Goal: Task Accomplishment & Management: Use online tool/utility

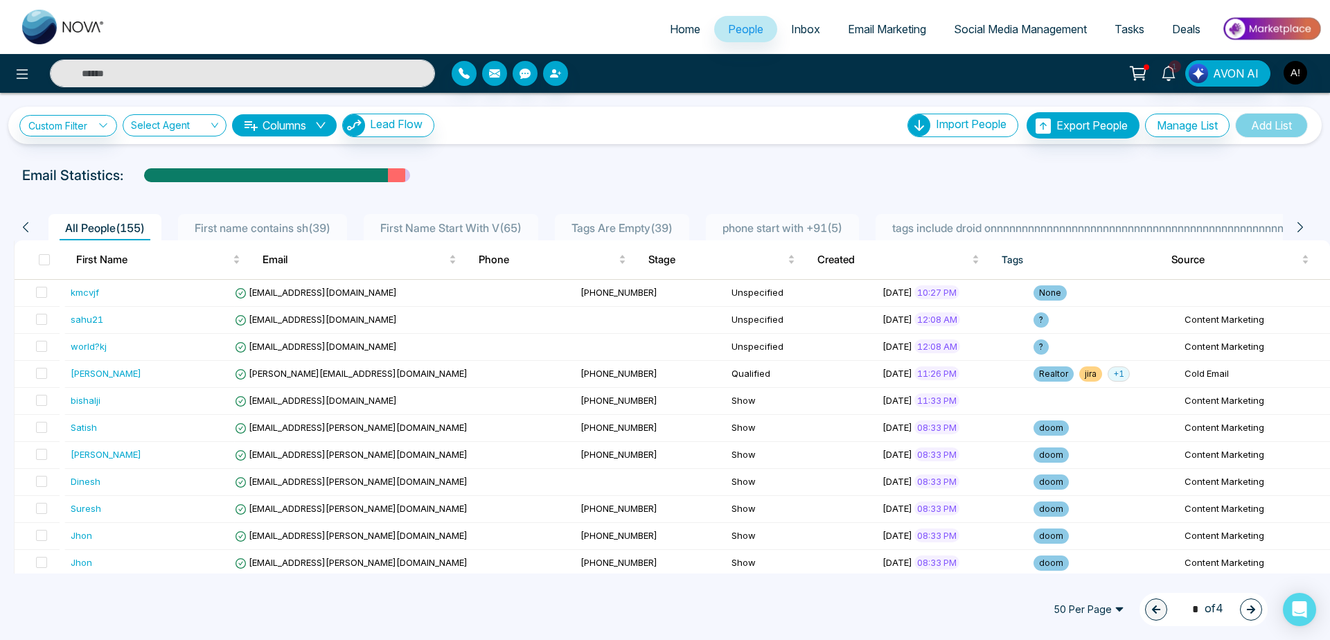
click at [661, 38] on link "Home" at bounding box center [685, 29] width 58 height 26
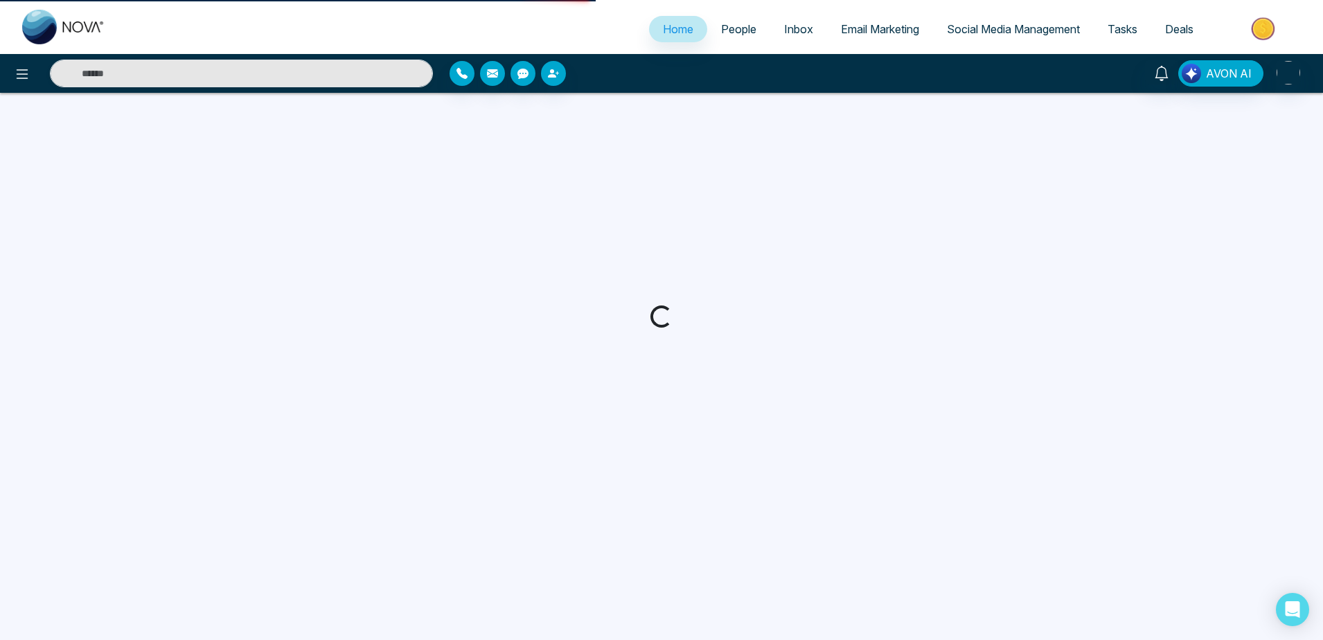
select select "*"
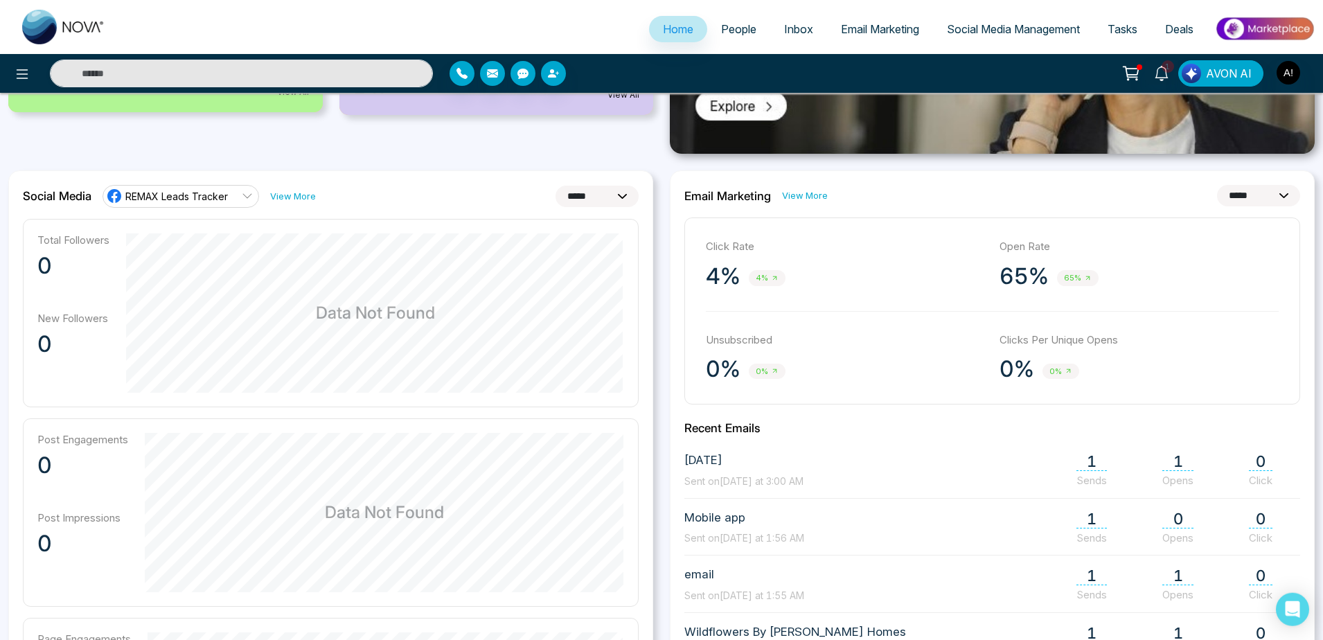
scroll to position [353, 0]
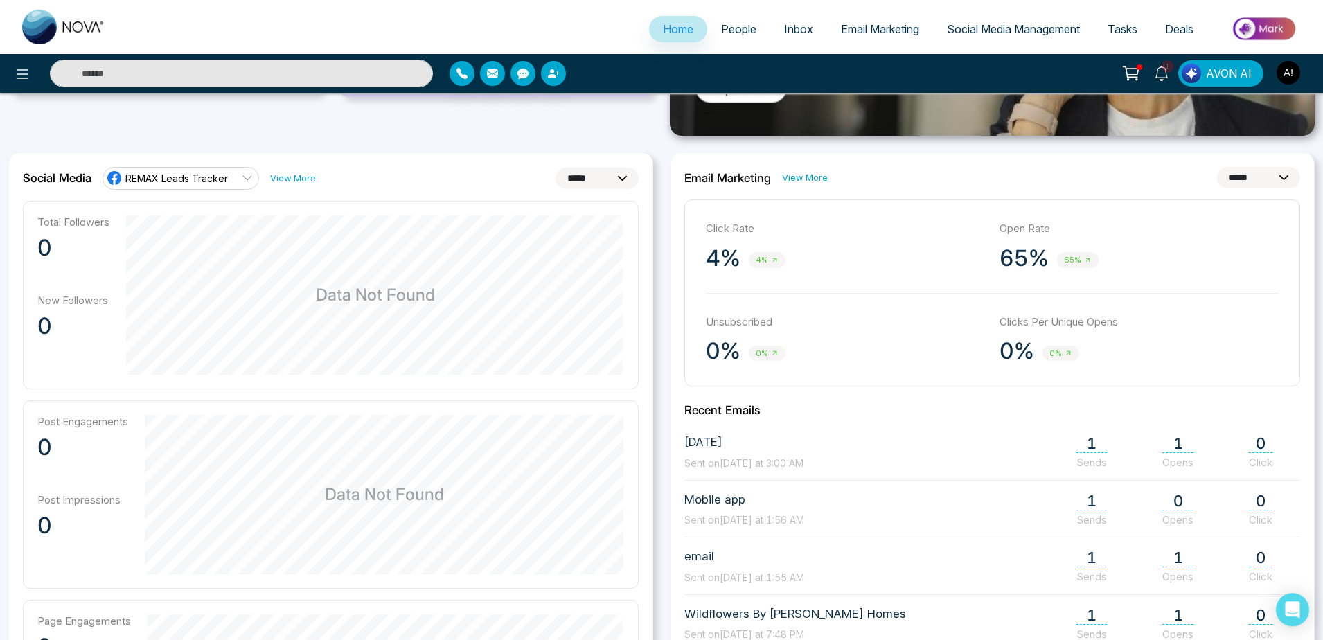
click at [1296, 68] on img "button" at bounding box center [1288, 73] width 24 height 24
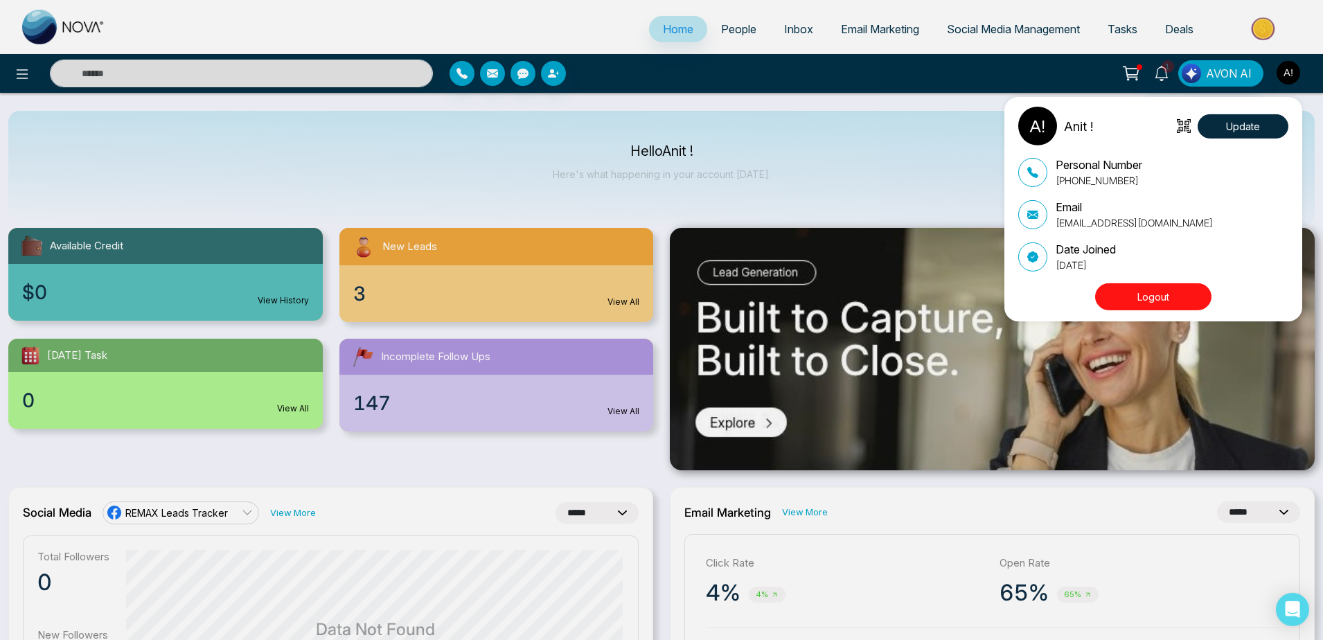
scroll to position [0, 0]
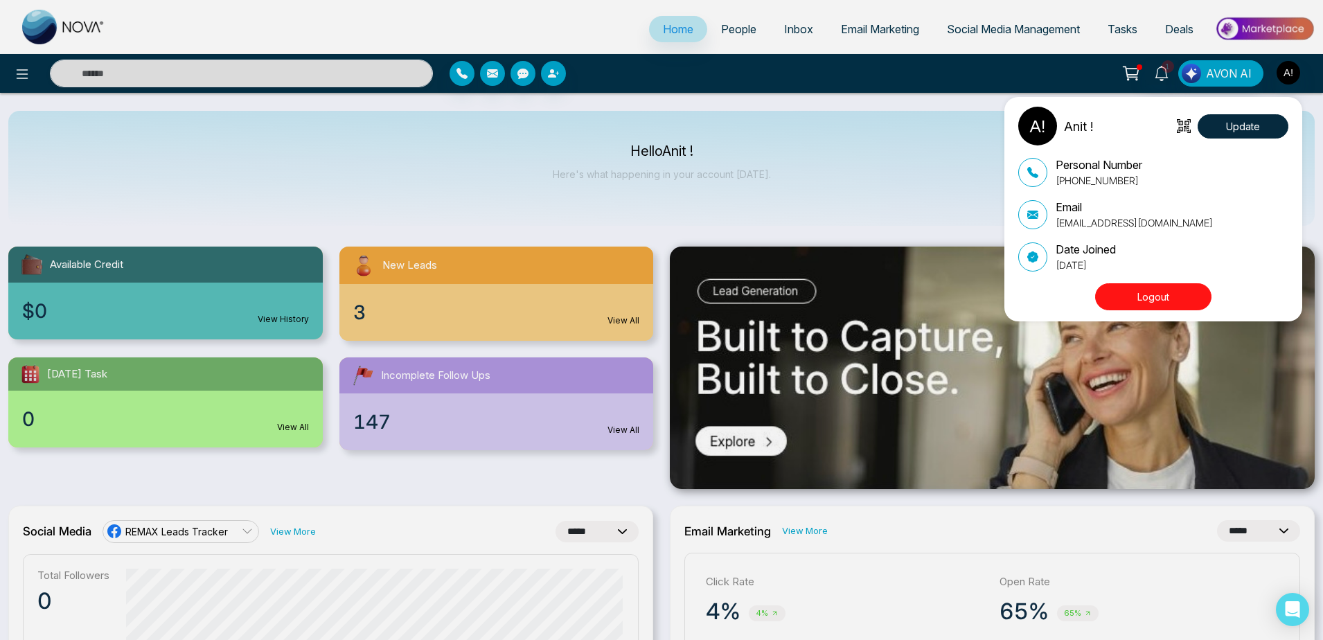
click at [749, 182] on div "Anit ! Update Personal Number [PHONE_NUMBER] Email [EMAIL_ADDRESS][DOMAIN_NAME]…" at bounding box center [661, 320] width 1323 height 640
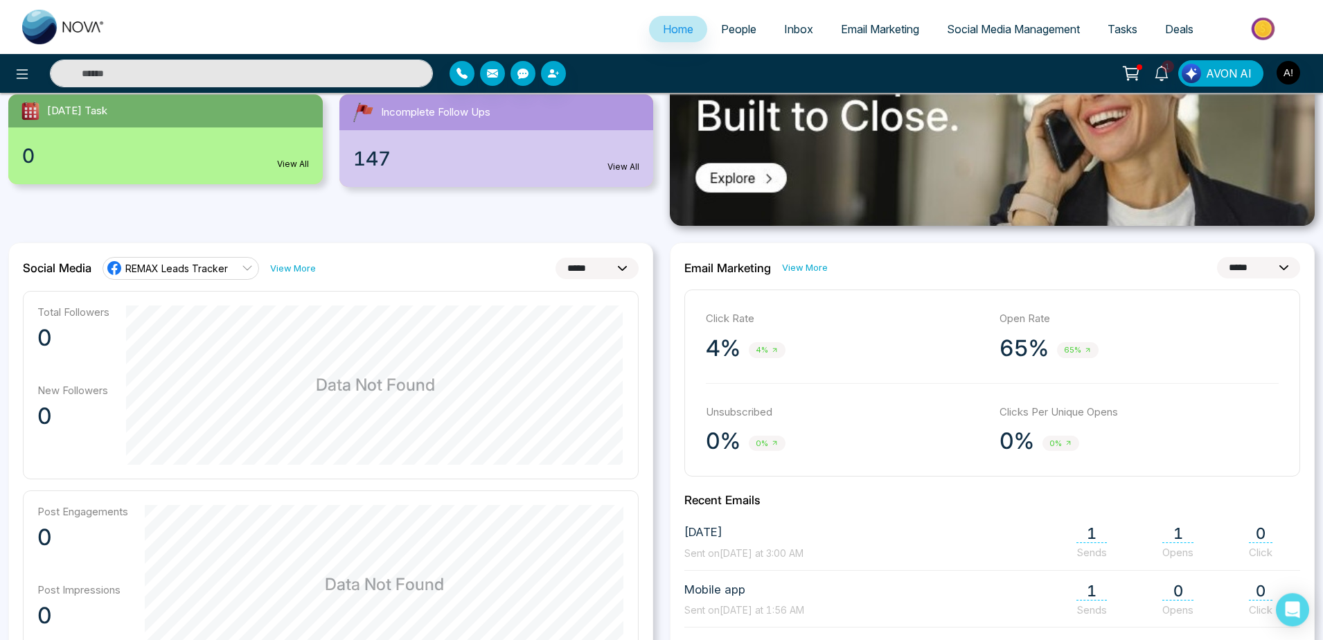
scroll to position [266, 0]
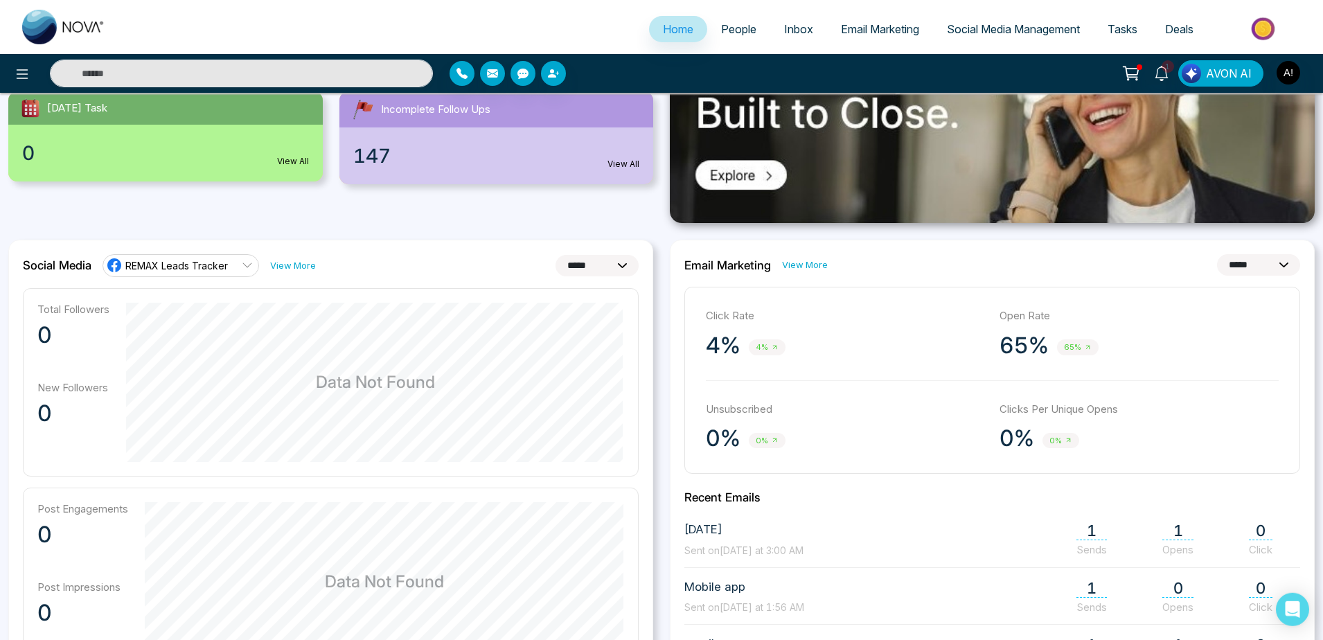
select select "*"
click option "*****" at bounding box center [0, 0] width 0 height 0
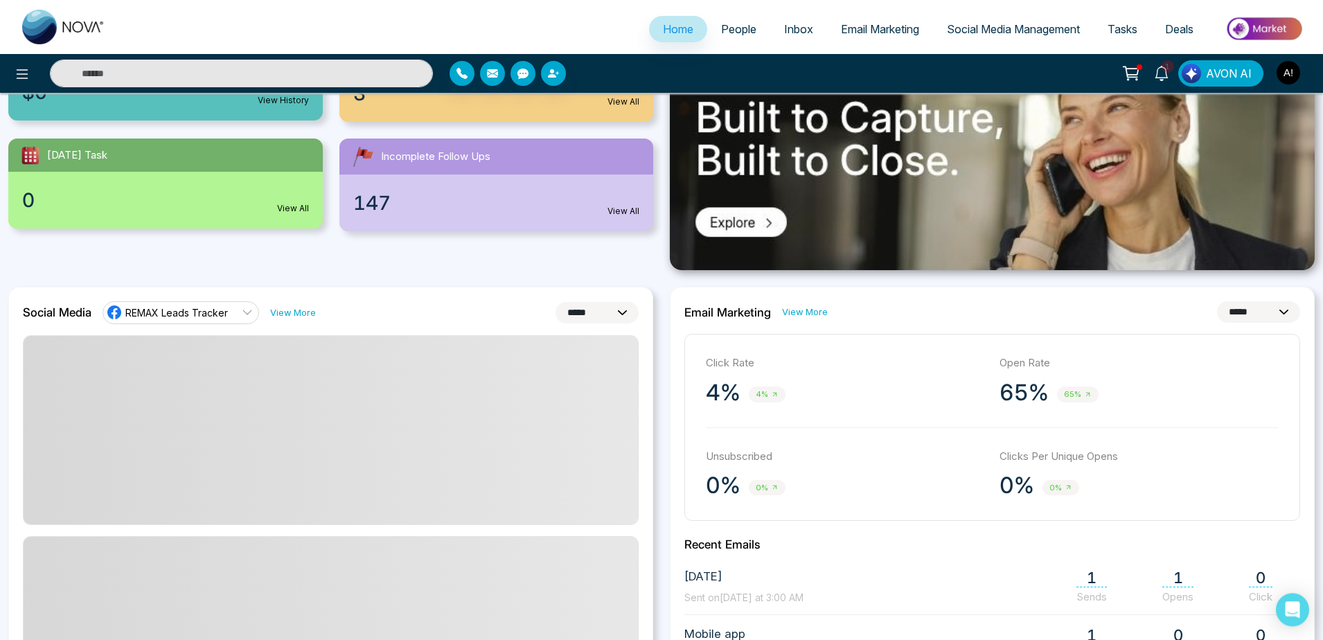
scroll to position [0, 0]
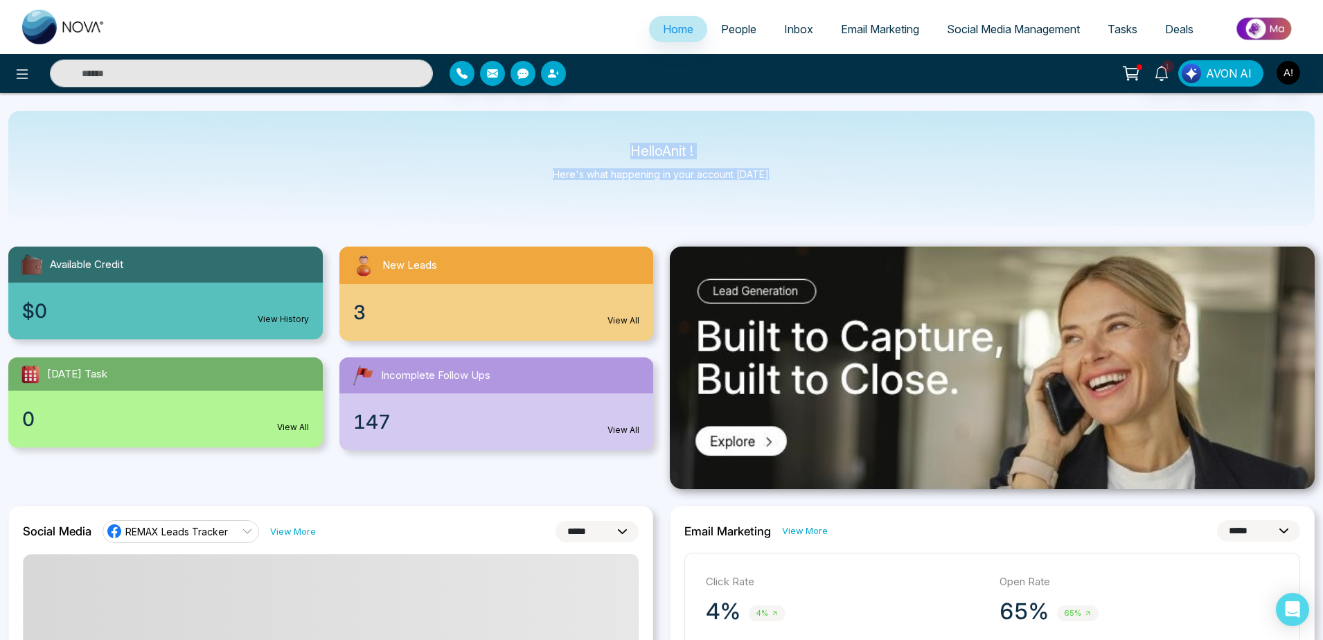
drag, startPoint x: 803, startPoint y: 192, endPoint x: 548, endPoint y: 137, distance: 260.6
click at [548, 137] on div "Hello Anit ! Here's what happening in your account [DATE]." at bounding box center [661, 168] width 1306 height 115
drag, startPoint x: 614, startPoint y: 150, endPoint x: 803, endPoint y: 197, distance: 194.2
click at [803, 197] on div "Hello Anit ! Here's what happening in your account [DATE]." at bounding box center [661, 168] width 1306 height 115
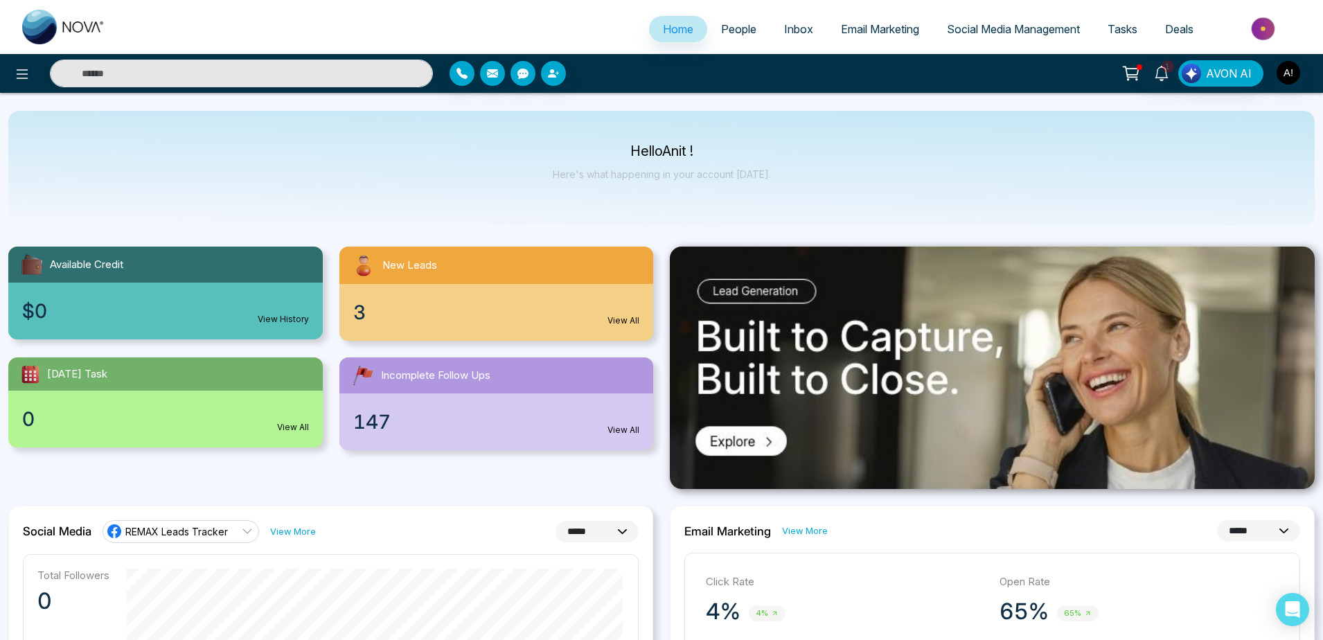
click at [803, 197] on div "Hello Anit ! Here's what happening in your account [DATE]." at bounding box center [661, 168] width 1306 height 115
click at [555, 521] on select "**********" at bounding box center [596, 531] width 83 height 21
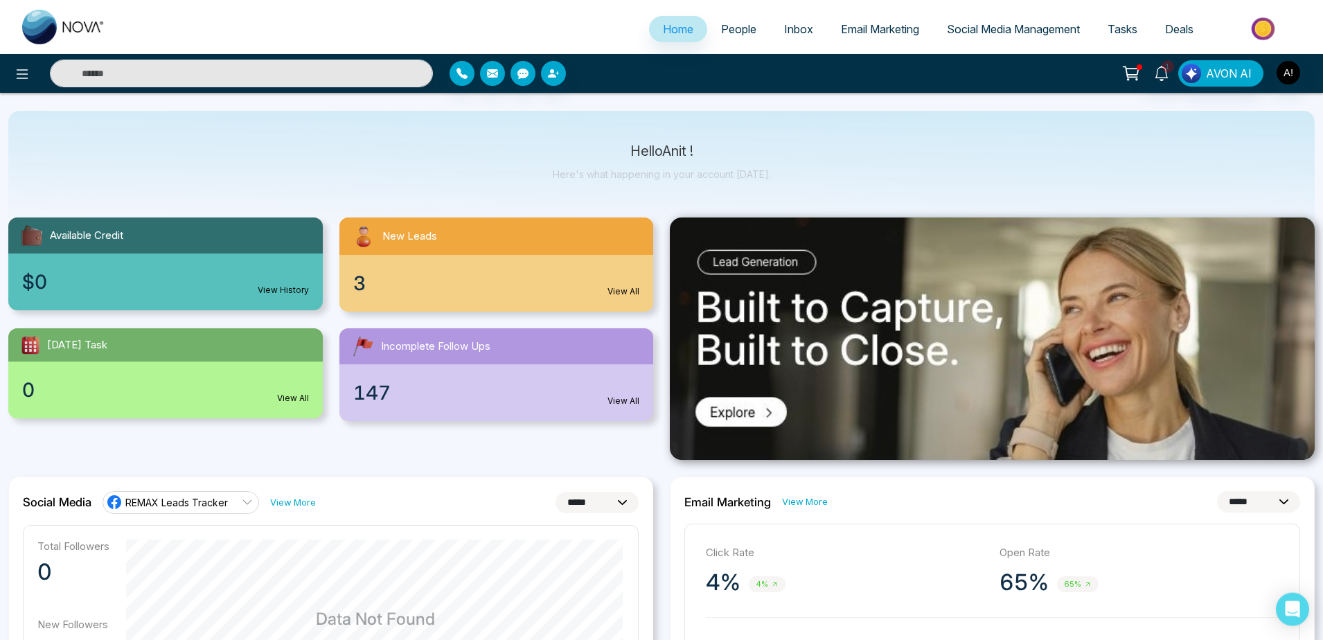
scroll to position [9, 0]
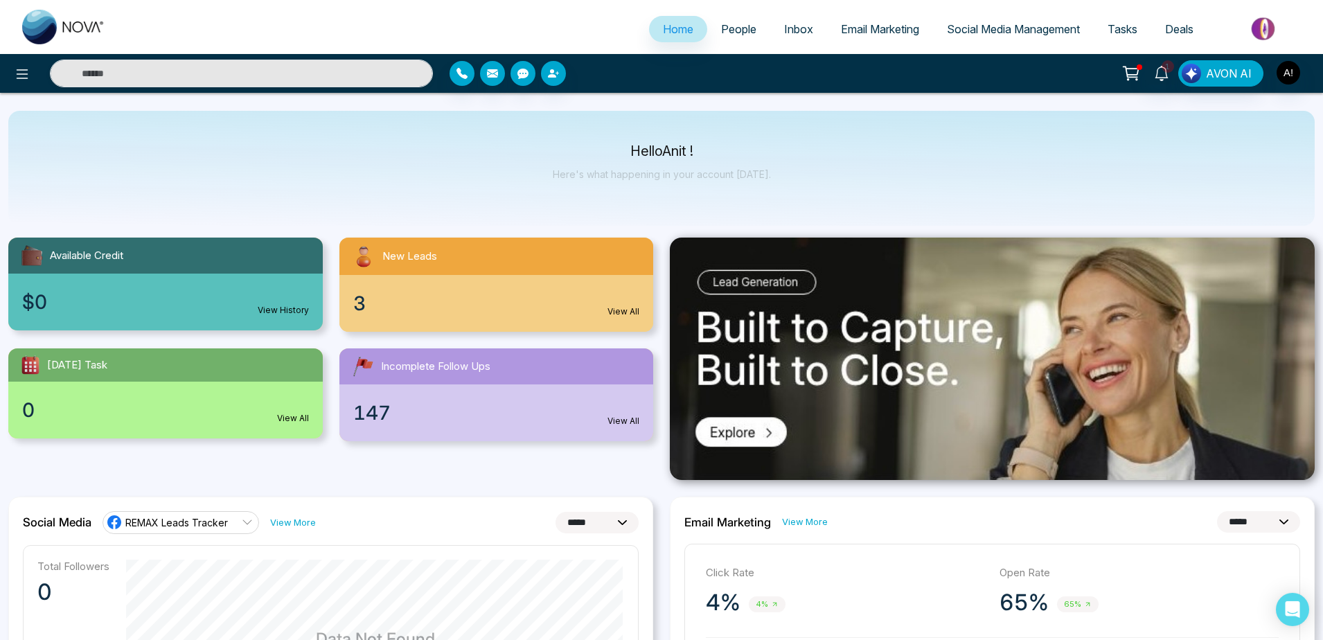
click at [996, 32] on span "Social Media Management" at bounding box center [1013, 29] width 133 height 14
